Goal: Information Seeking & Learning: Learn about a topic

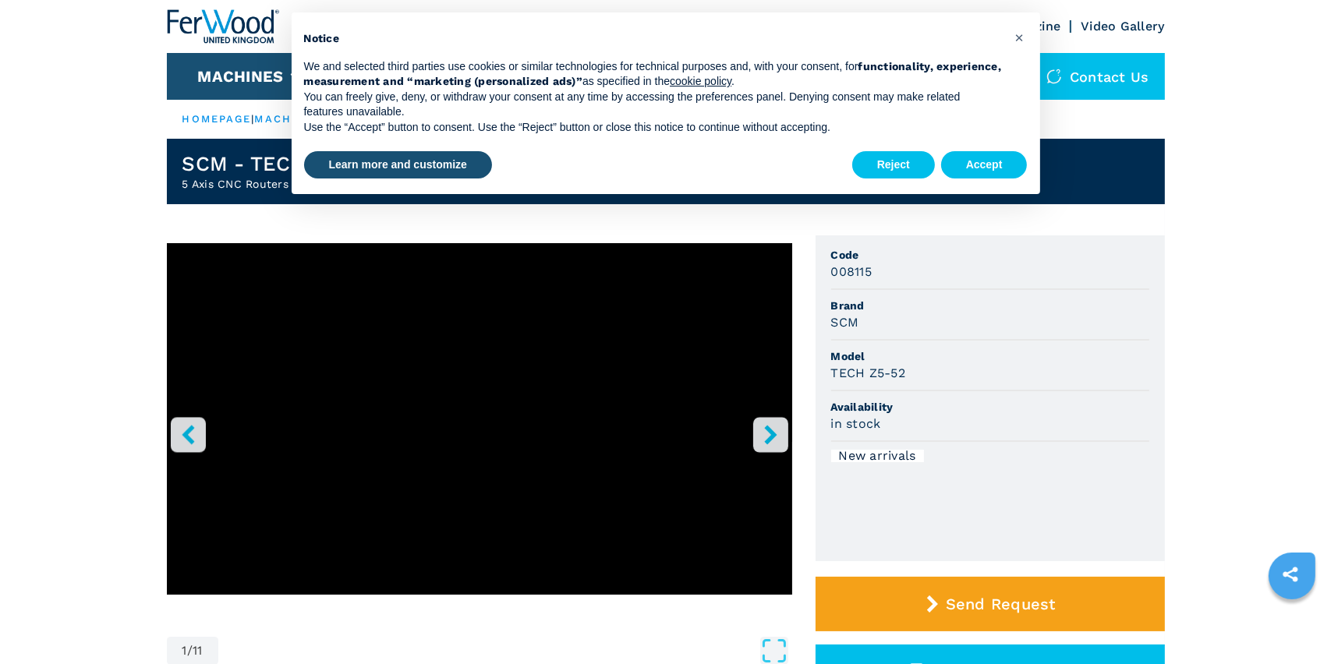
click at [777, 435] on icon "right-button" at bounding box center [770, 434] width 19 height 19
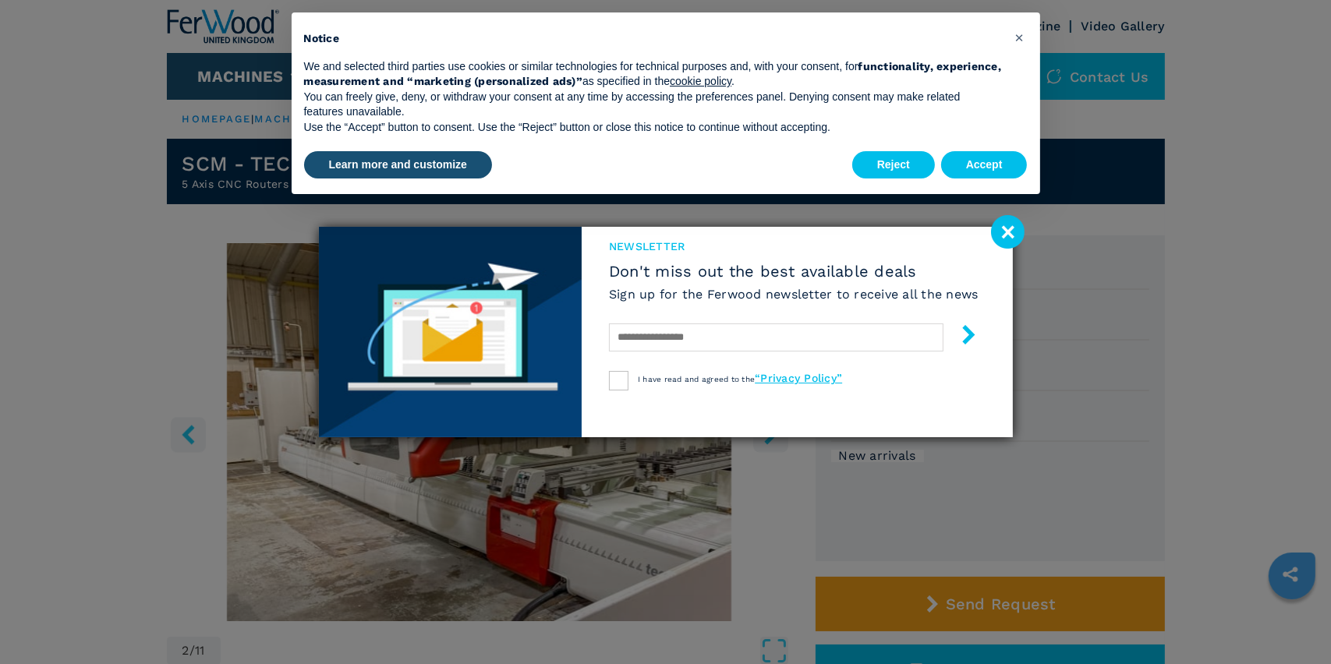
click at [1007, 232] on image at bounding box center [1008, 232] width 34 height 34
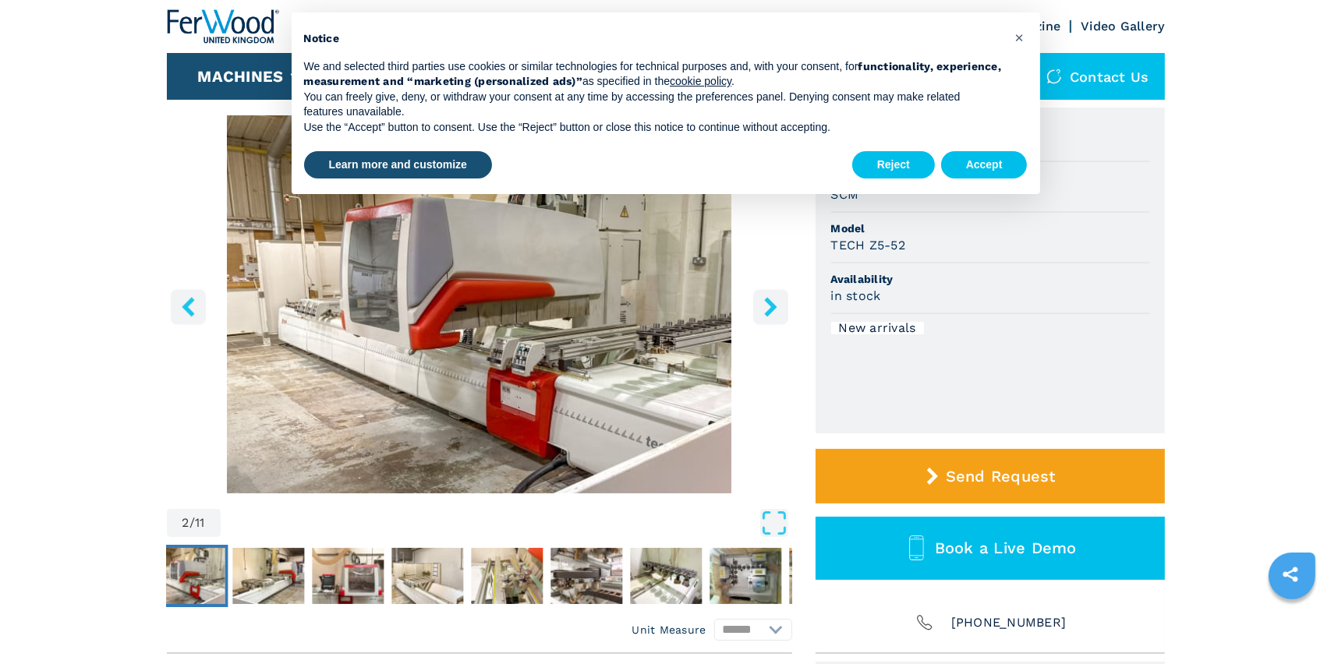
scroll to position [156, 0]
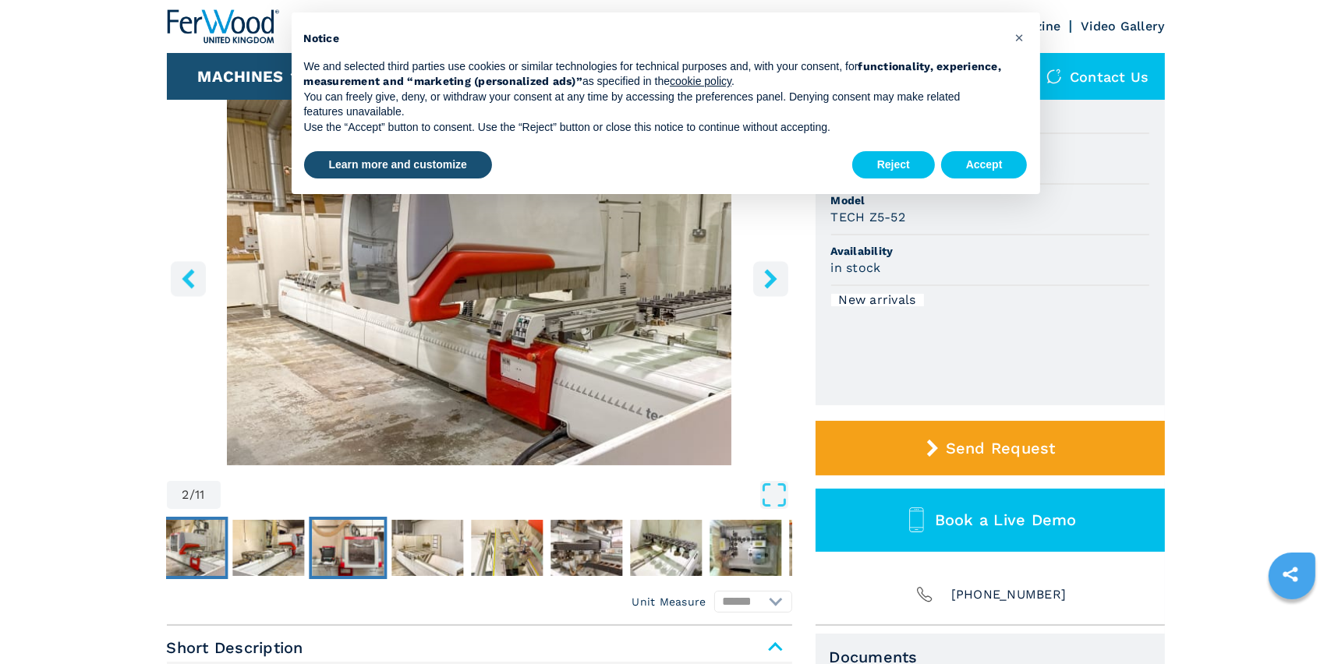
click at [353, 546] on img "Go to Slide 4" at bounding box center [348, 548] width 72 height 56
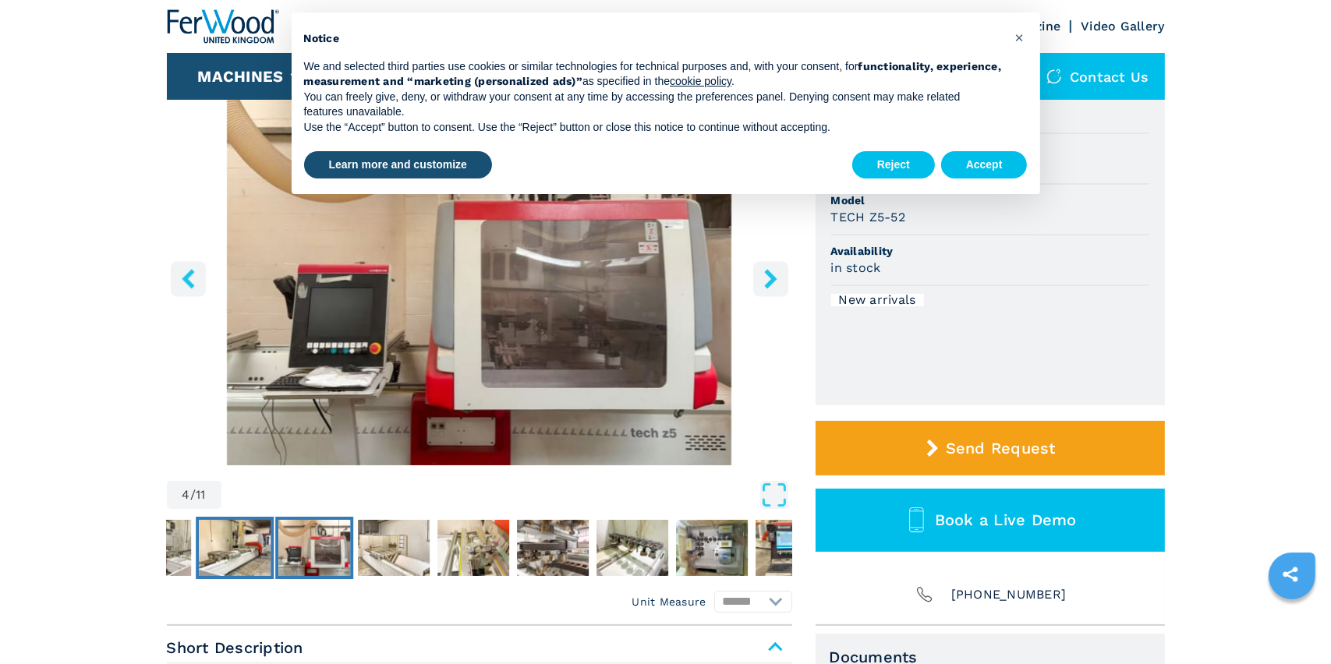
click at [251, 553] on img "Go to Slide 3" at bounding box center [235, 548] width 72 height 56
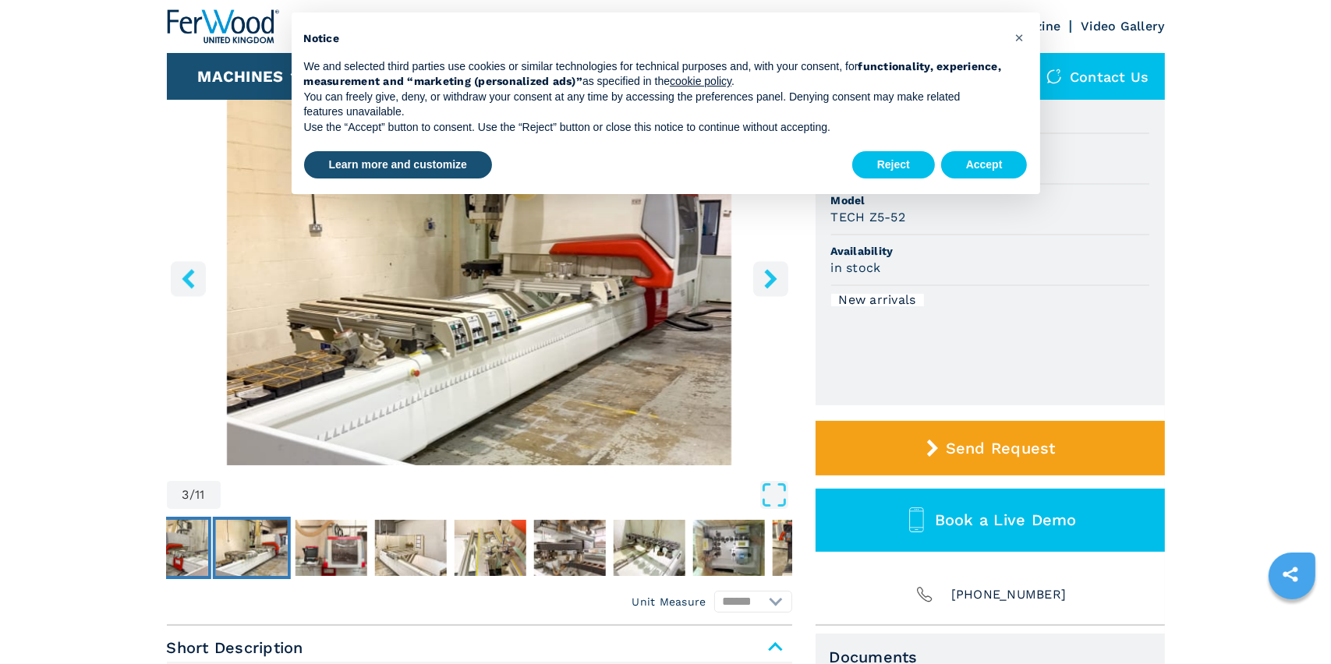
click at [194, 555] on img "Go to Slide 2" at bounding box center [172, 548] width 72 height 56
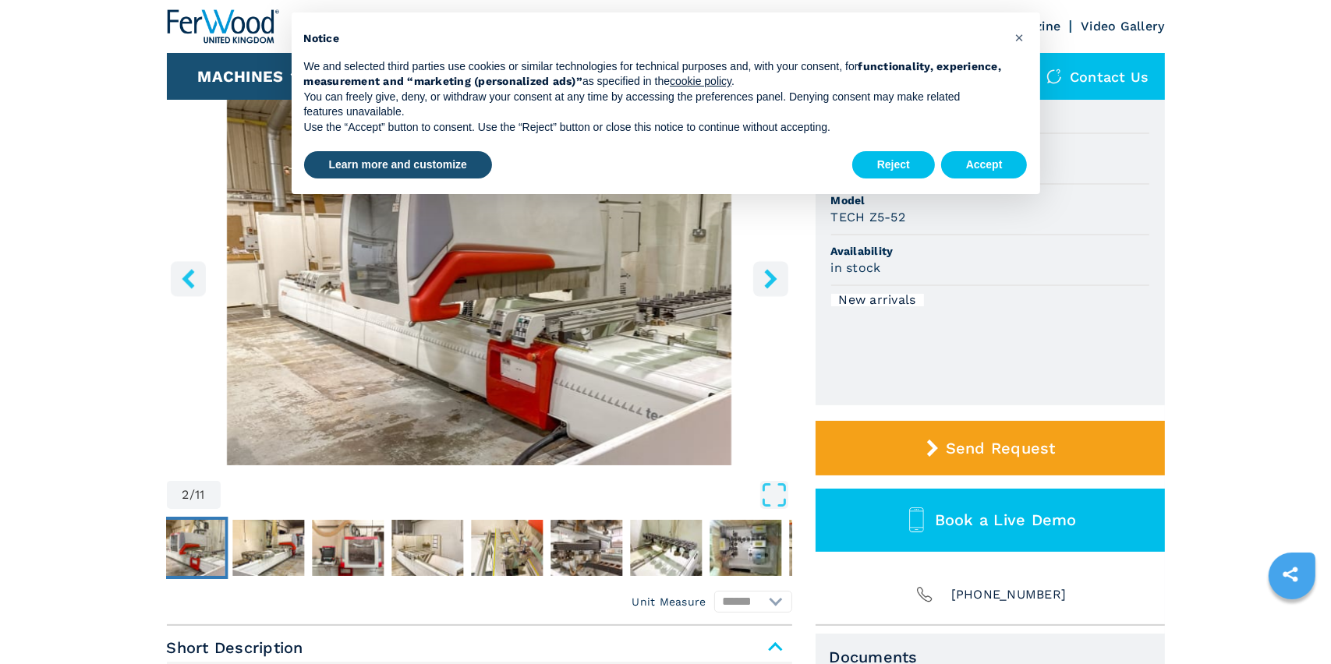
click at [763, 353] on img "Go to Slide 2" at bounding box center [479, 276] width 625 height 378
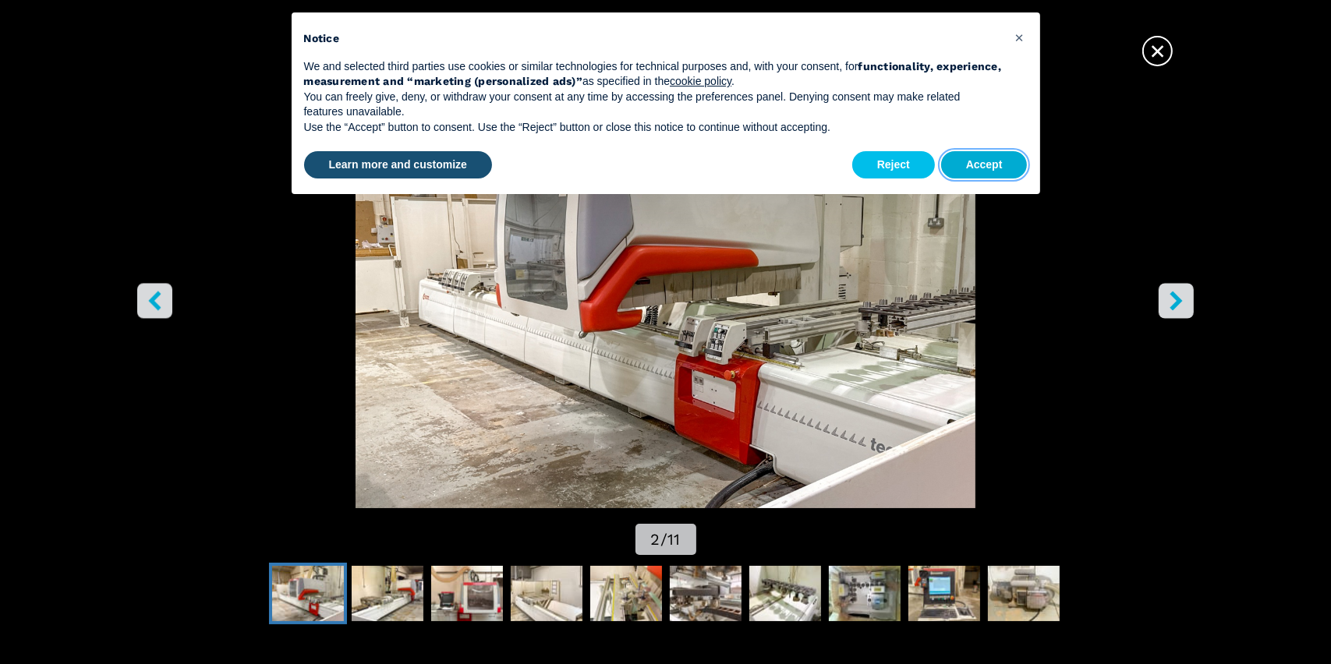
click at [988, 169] on button "Accept" at bounding box center [984, 165] width 87 height 28
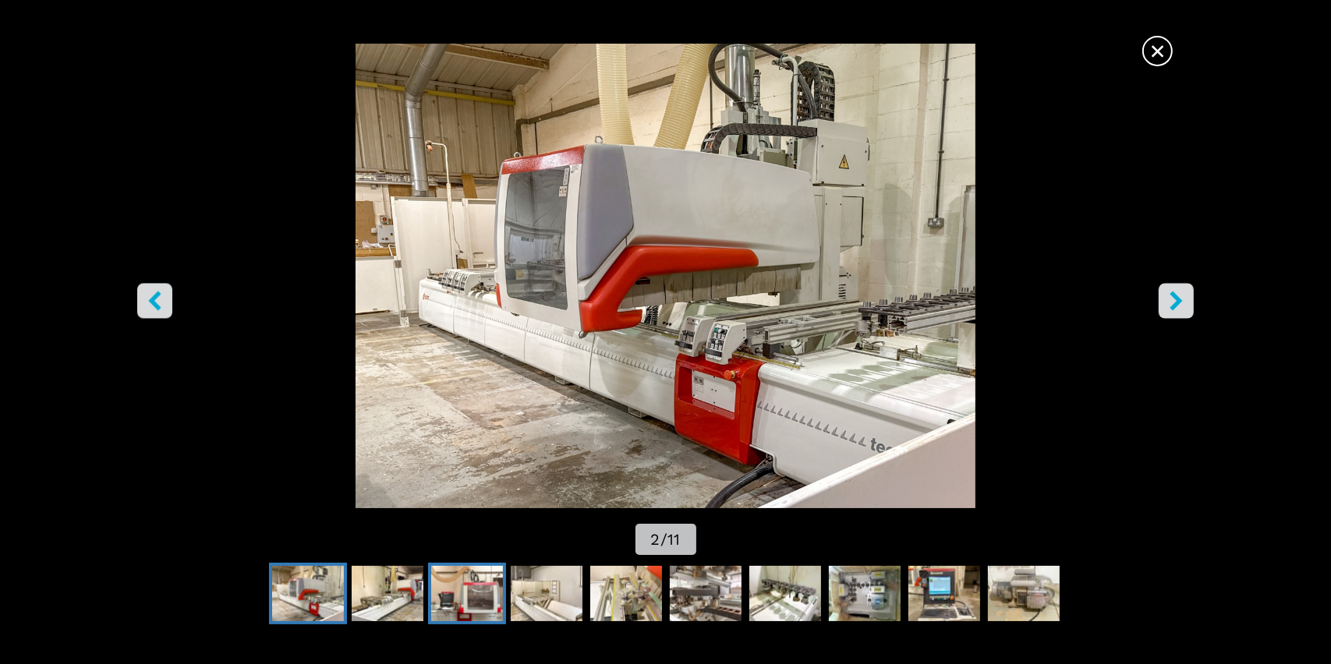
click at [486, 600] on img "Go to Slide 4" at bounding box center [467, 594] width 72 height 56
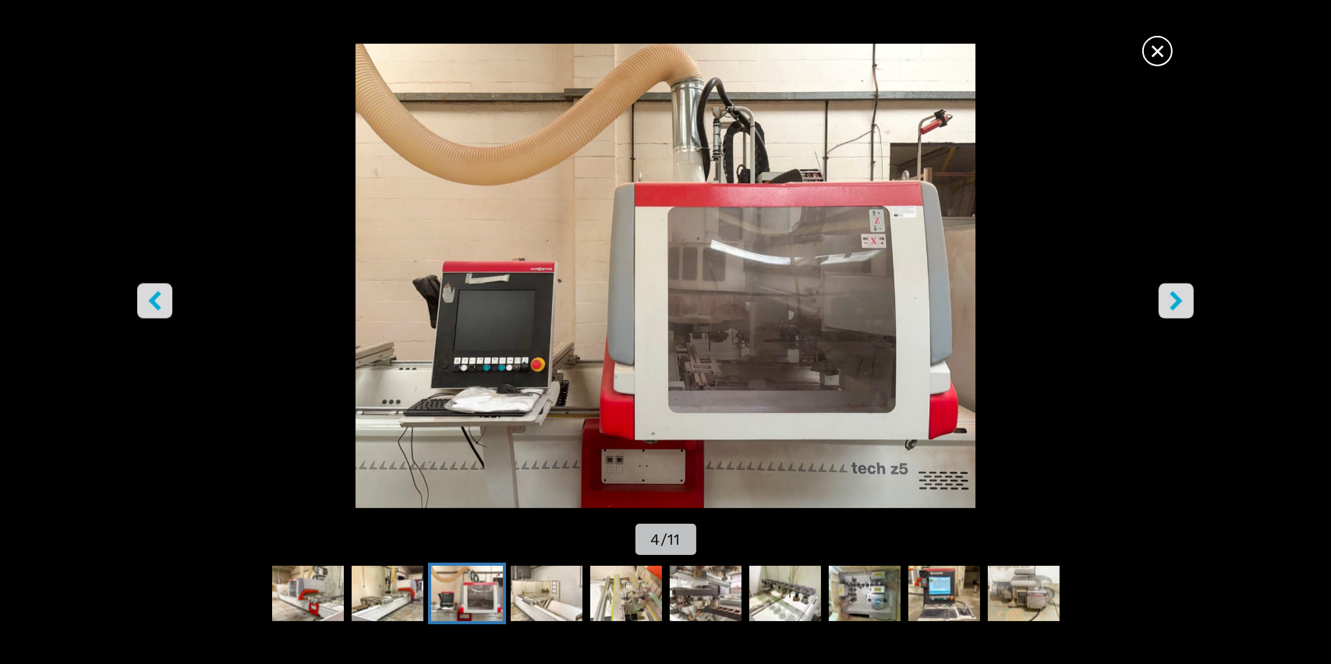
click at [1151, 49] on span "×" at bounding box center [1157, 47] width 27 height 27
